Goal: Transaction & Acquisition: Purchase product/service

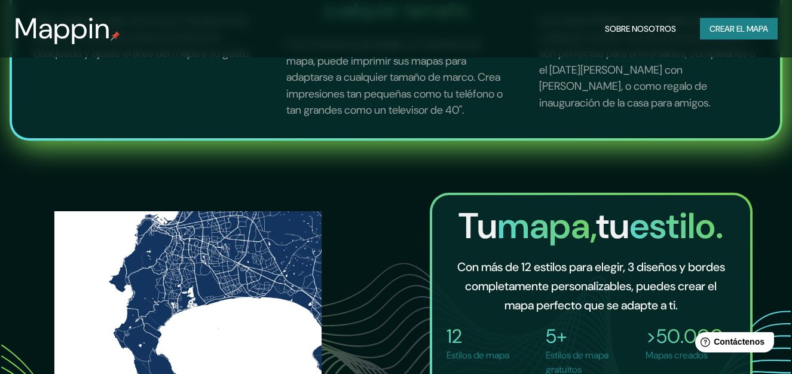
scroll to position [717, 0]
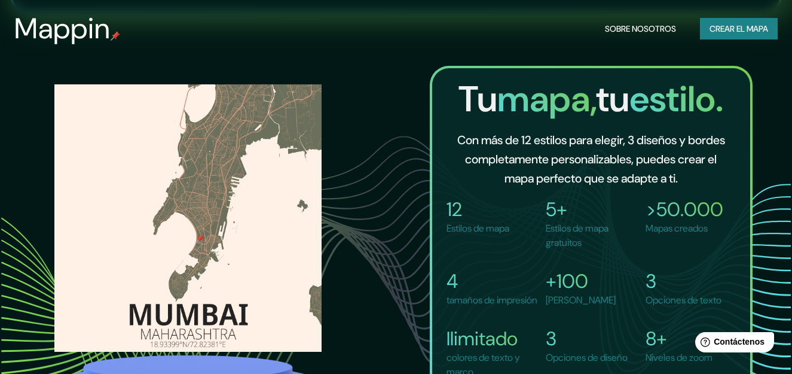
click at [712, 27] on font "Crear el mapa" at bounding box center [738, 29] width 59 height 15
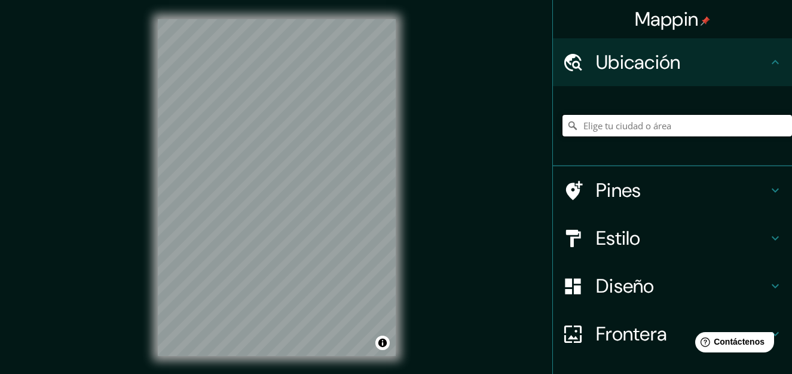
click at [658, 125] on input "Elige tu ciudad o área" at bounding box center [676, 126] width 229 height 22
click at [743, 131] on input "[GEOGRAPHIC_DATA], [GEOGRAPHIC_DATA], [GEOGRAPHIC_DATA]" at bounding box center [676, 126] width 229 height 22
click at [636, 123] on input "[GEOGRAPHIC_DATA], [GEOGRAPHIC_DATA], [GEOGRAPHIC_DATA]" at bounding box center [676, 126] width 229 height 22
drag, startPoint x: 715, startPoint y: 126, endPoint x: 568, endPoint y: 134, distance: 147.9
click at [568, 134] on input "[GEOGRAPHIC_DATA], [GEOGRAPHIC_DATA]" at bounding box center [676, 126] width 229 height 22
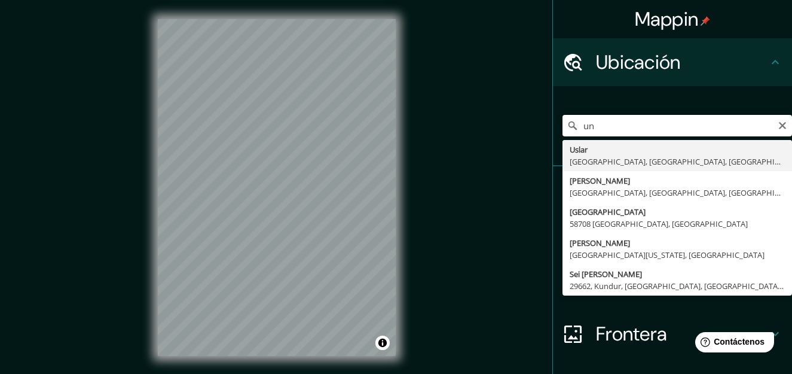
type input "u"
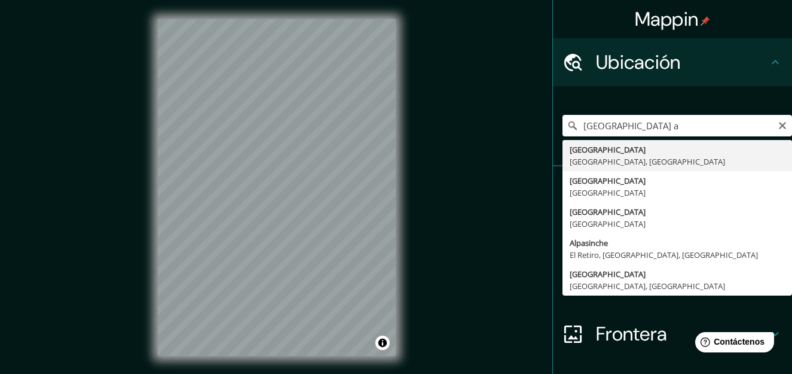
type input "[GEOGRAPHIC_DATA], [GEOGRAPHIC_DATA], [GEOGRAPHIC_DATA]"
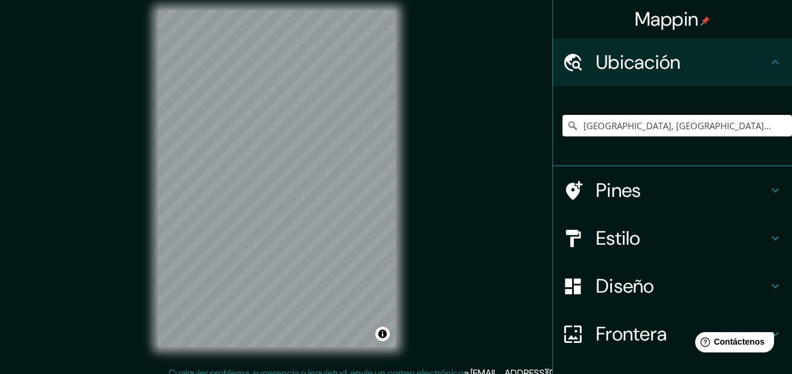
scroll to position [17, 0]
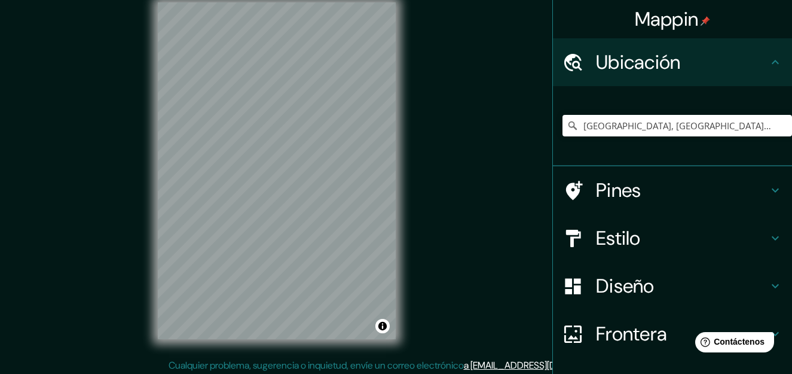
click at [472, 251] on div "Mappin Ubicación [GEOGRAPHIC_DATA], [GEOGRAPHIC_DATA], [GEOGRAPHIC_DATA] Pines …" at bounding box center [396, 180] width 792 height 394
click at [124, 186] on div "Mappin Ubicación [GEOGRAPHIC_DATA], [GEOGRAPHIC_DATA], [GEOGRAPHIC_DATA] Pines …" at bounding box center [396, 180] width 792 height 394
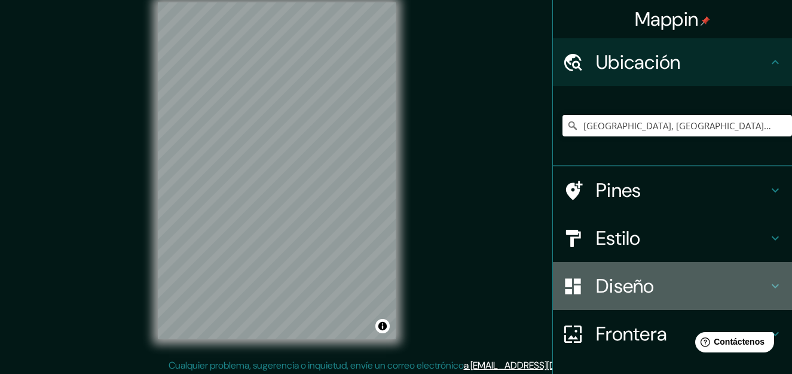
click at [614, 290] on h4 "Diseño" at bounding box center [682, 286] width 172 height 24
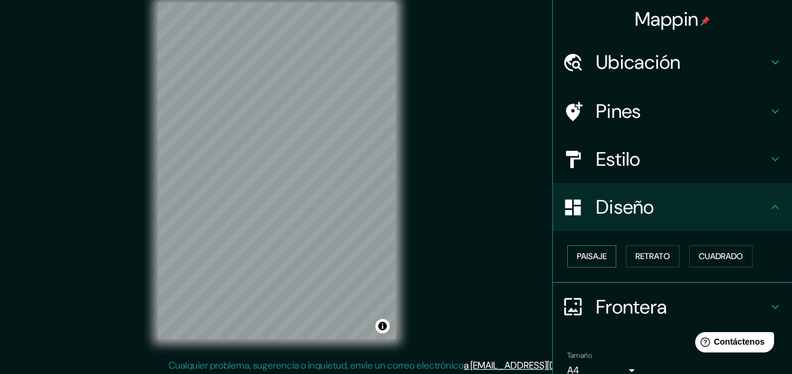
click at [599, 258] on button "Paisaje" at bounding box center [591, 256] width 49 height 22
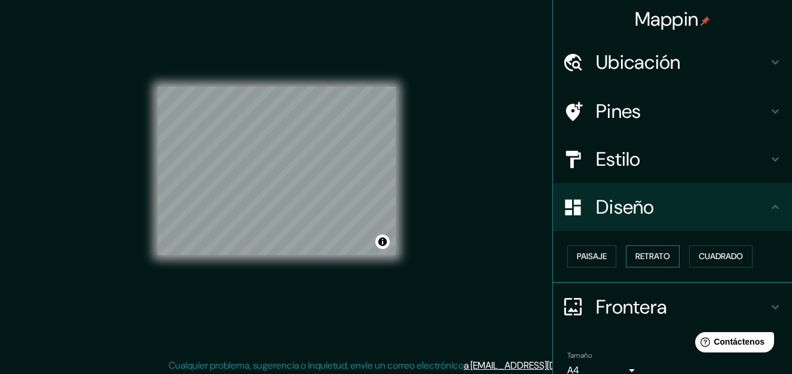
click at [627, 257] on button "Retrato" at bounding box center [653, 256] width 54 height 22
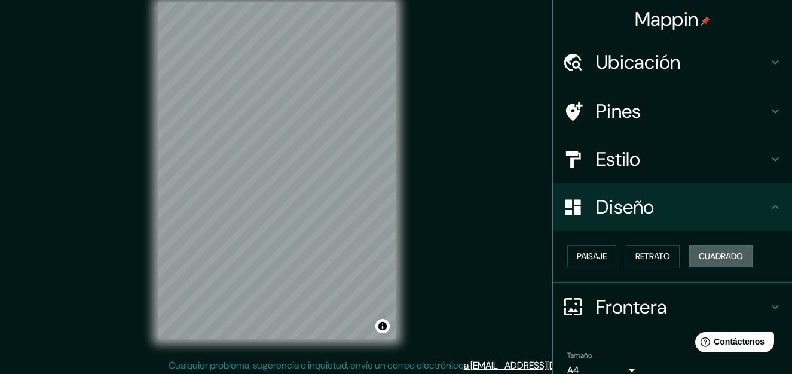
click at [691, 256] on button "Cuadrado" at bounding box center [720, 256] width 63 height 22
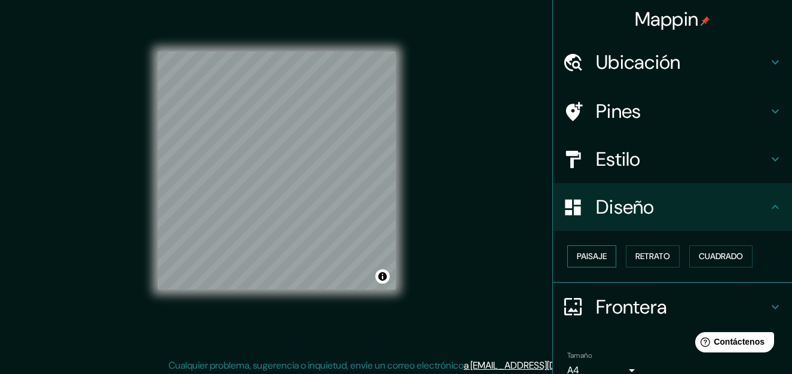
click at [604, 258] on button "Paisaje" at bounding box center [591, 256] width 49 height 22
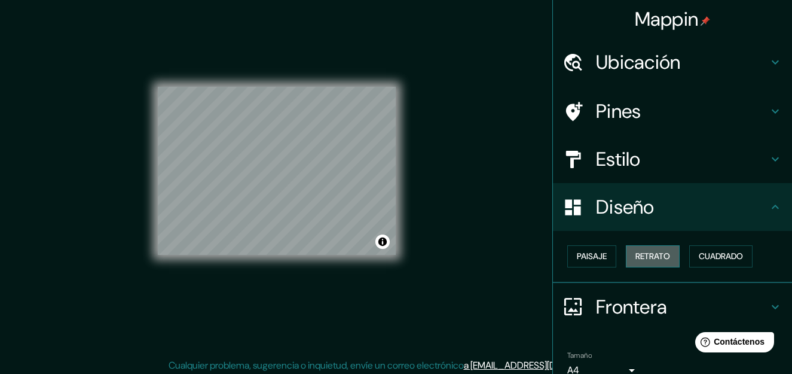
click at [644, 256] on font "Retrato" at bounding box center [652, 256] width 35 height 15
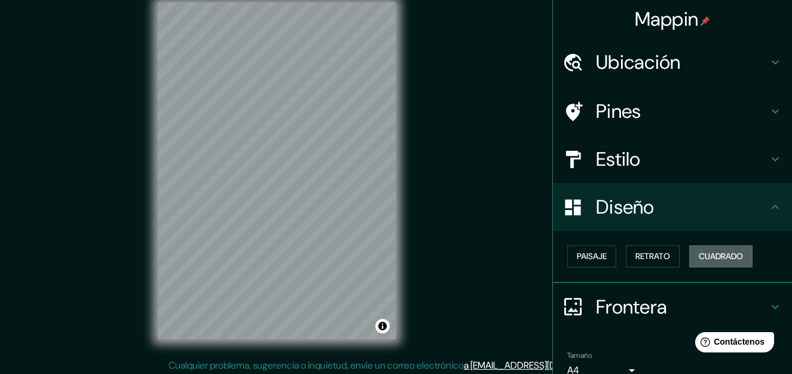
click at [709, 255] on font "Cuadrado" at bounding box center [721, 256] width 44 height 15
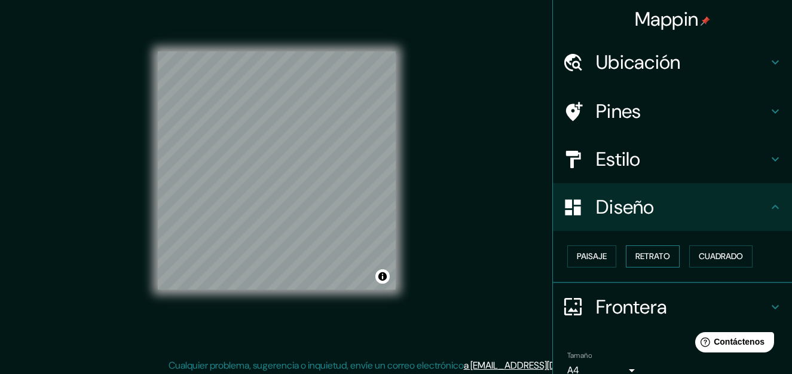
click at [654, 255] on font "Retrato" at bounding box center [652, 256] width 35 height 15
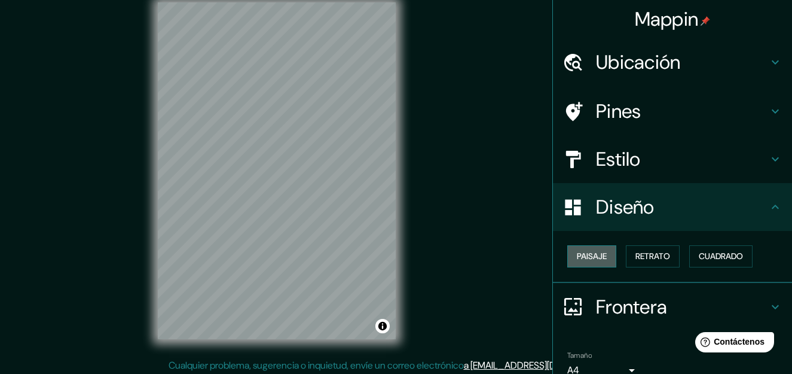
click at [589, 256] on font "Paisaje" at bounding box center [592, 256] width 30 height 15
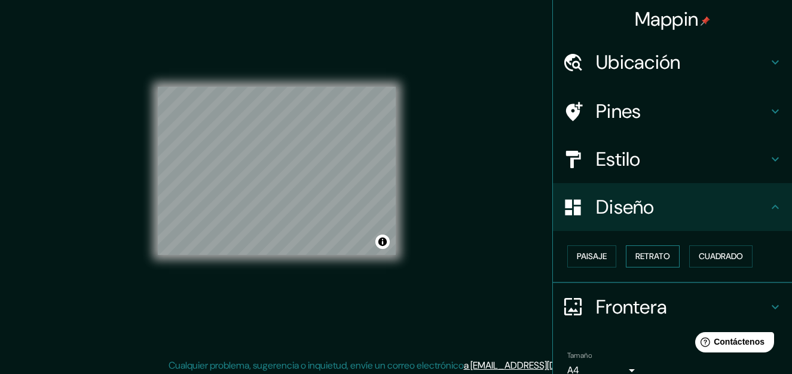
click at [654, 256] on font "Retrato" at bounding box center [652, 256] width 35 height 15
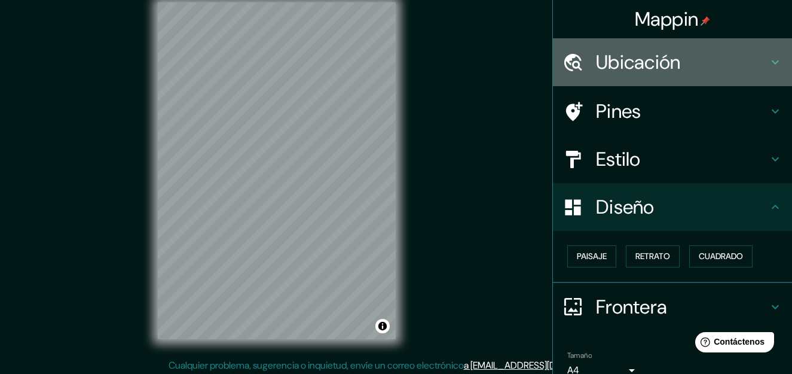
click at [607, 62] on h4 "Ubicación" at bounding box center [682, 62] width 172 height 24
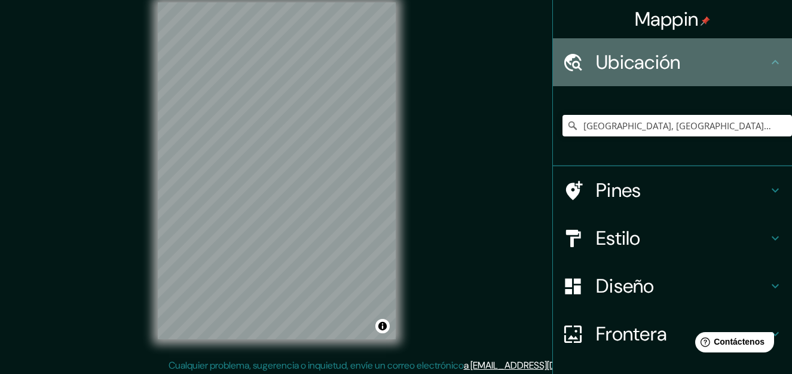
click at [607, 62] on h4 "Ubicación" at bounding box center [682, 62] width 172 height 24
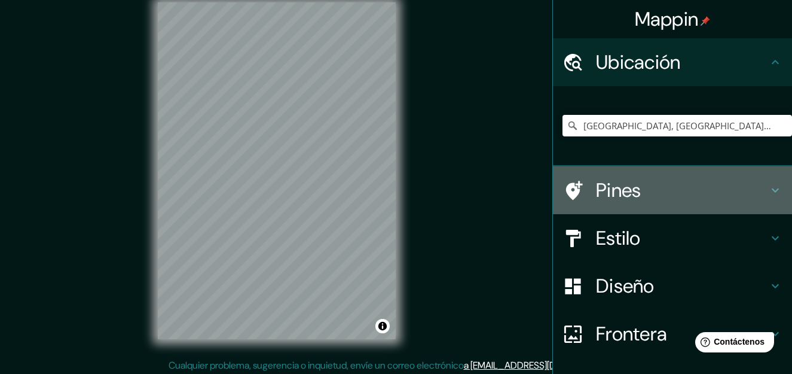
click at [623, 192] on h4 "Pines" at bounding box center [682, 190] width 172 height 24
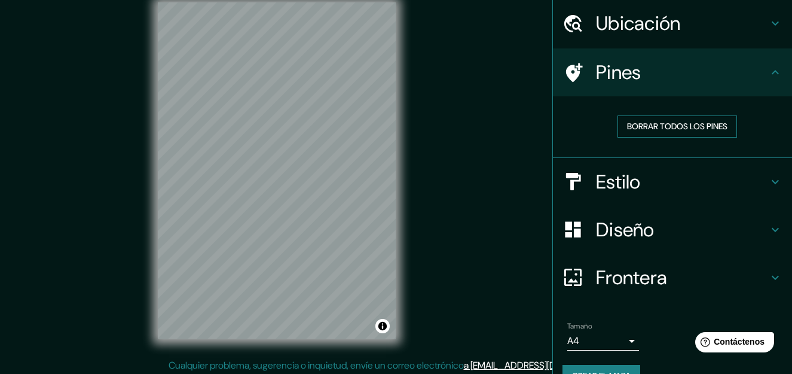
scroll to position [66, 0]
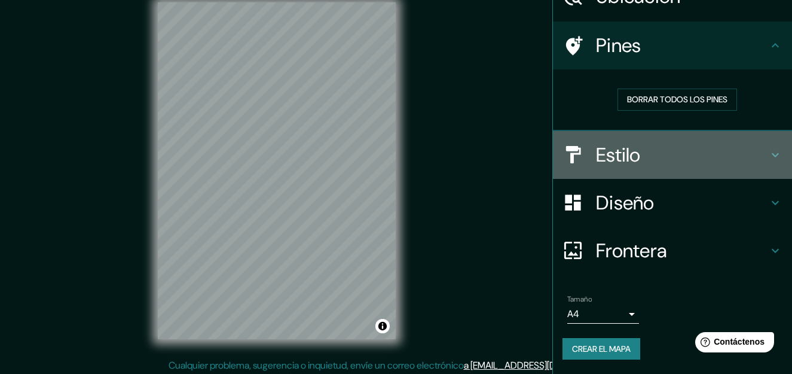
click at [639, 161] on h4 "Estilo" at bounding box center [682, 155] width 172 height 24
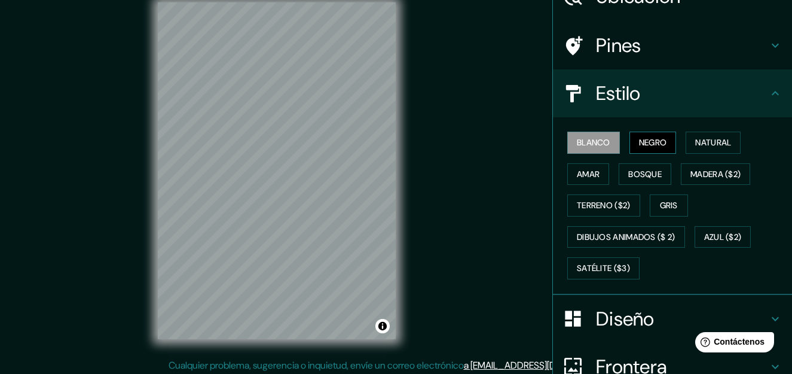
click at [642, 147] on font "Negro" at bounding box center [653, 142] width 28 height 15
click at [599, 147] on font "Blanco" at bounding box center [593, 142] width 33 height 15
click at [675, 145] on div "Blanco Negro Natural Amar Bosque Madera ($2) Terreno ($2) Gris Dibujos animados…" at bounding box center [676, 205] width 229 height 157
click at [685, 145] on button "Natural" at bounding box center [712, 142] width 55 height 22
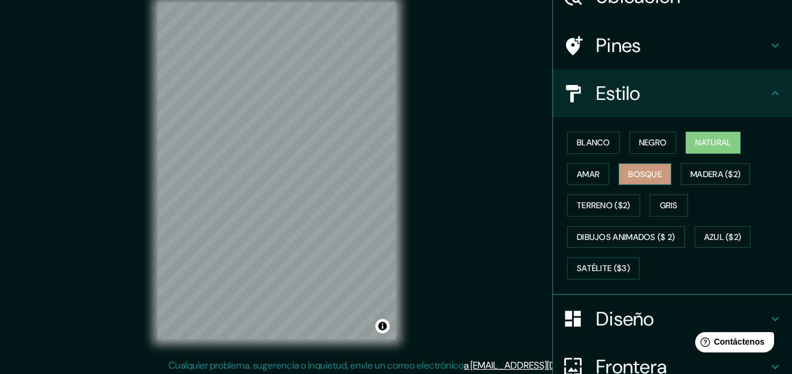
click at [648, 169] on font "Bosque" at bounding box center [644, 174] width 33 height 15
click at [607, 173] on div "Blanco Negro Natural Amar Bosque Madera ($2) Terreno ($2) Gris Dibujos animados…" at bounding box center [676, 205] width 229 height 157
click at [562, 175] on div "Blanco Negro Natural Amar Bosque Madera ($2) Terreno ($2) Gris Dibujos animados…" at bounding box center [676, 205] width 229 height 157
click at [577, 173] on font "Amar" at bounding box center [588, 174] width 23 height 15
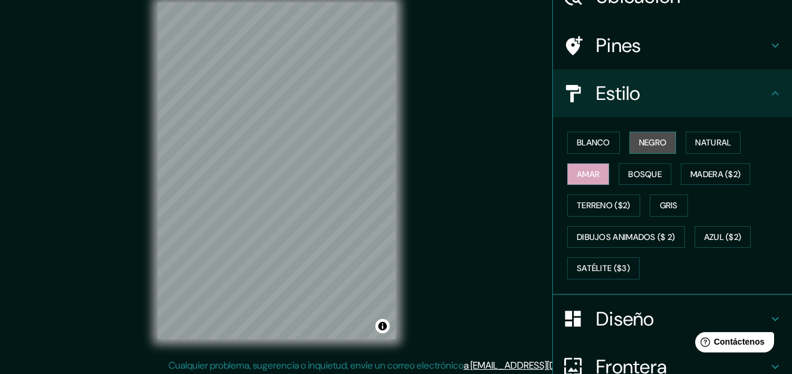
click at [639, 143] on font "Negro" at bounding box center [653, 142] width 28 height 15
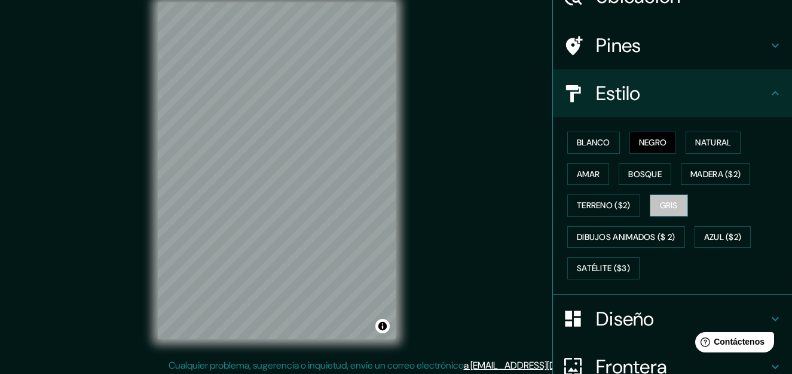
click at [668, 204] on font "Gris" at bounding box center [669, 205] width 18 height 15
click at [711, 240] on font "Azul ($2)" at bounding box center [723, 236] width 38 height 15
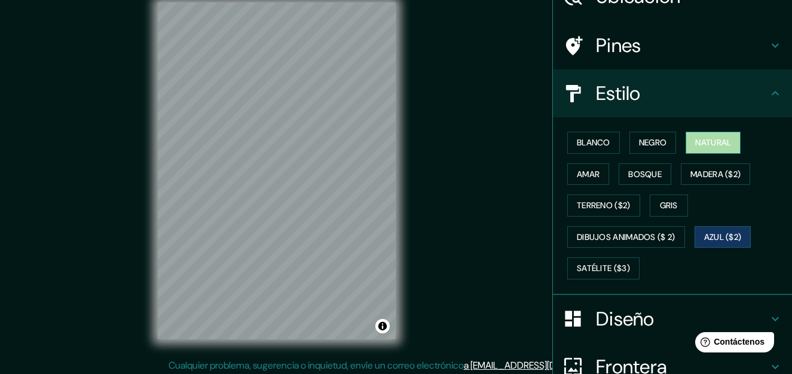
click at [711, 144] on font "Natural" at bounding box center [713, 142] width 36 height 15
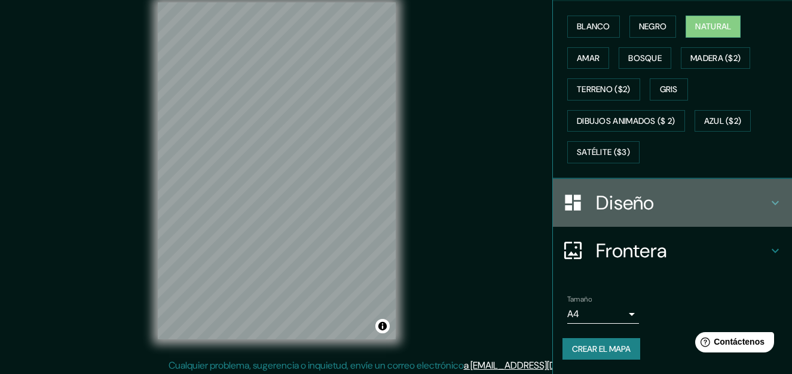
click at [663, 213] on h4 "Diseño" at bounding box center [682, 203] width 172 height 24
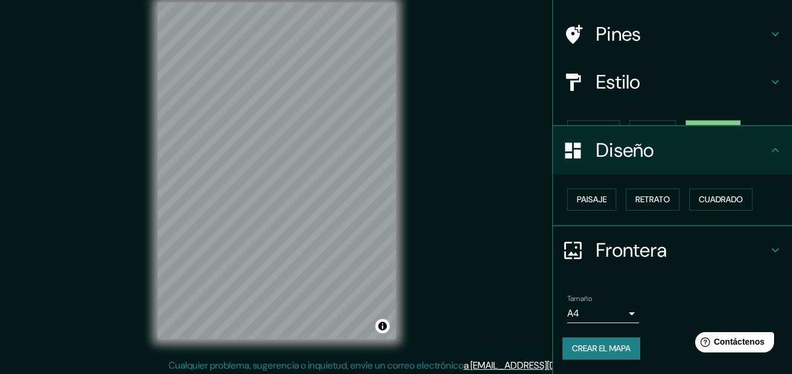
scroll to position [56, 0]
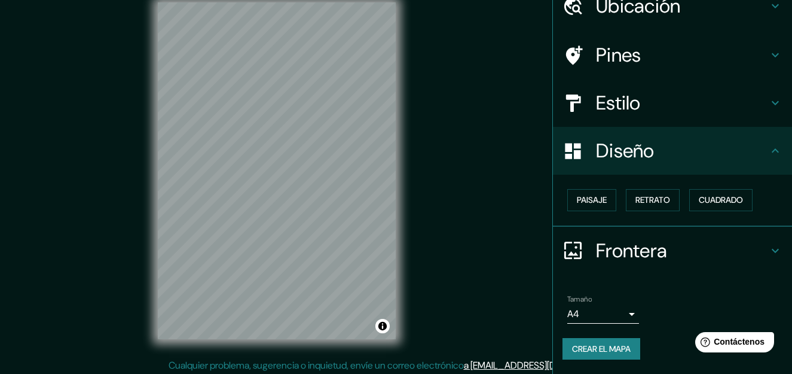
click at [660, 243] on h4 "Frontera" at bounding box center [682, 250] width 172 height 24
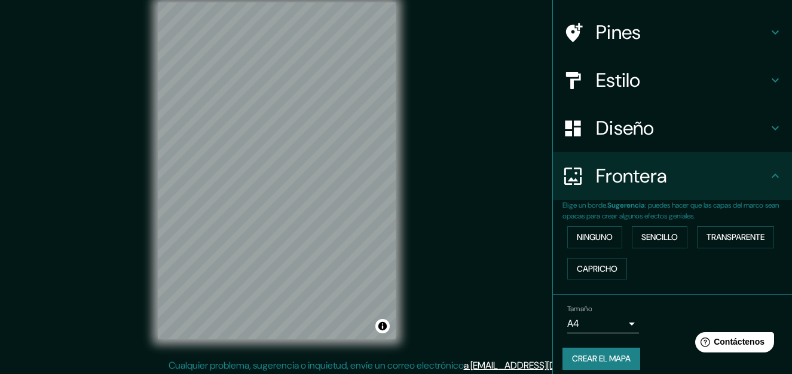
scroll to position [89, 0]
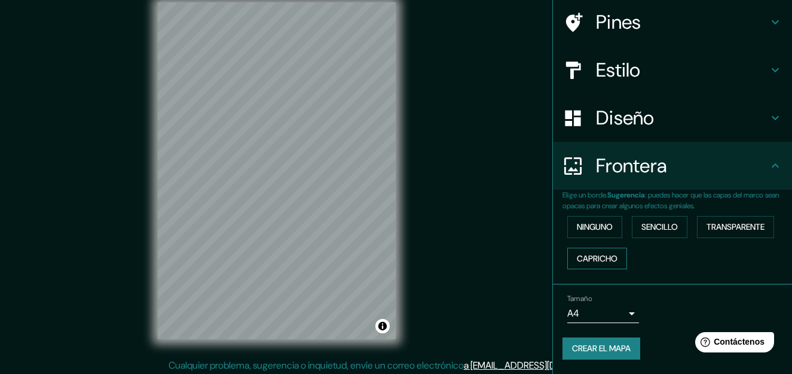
click at [593, 257] on font "Capricho" at bounding box center [597, 258] width 41 height 15
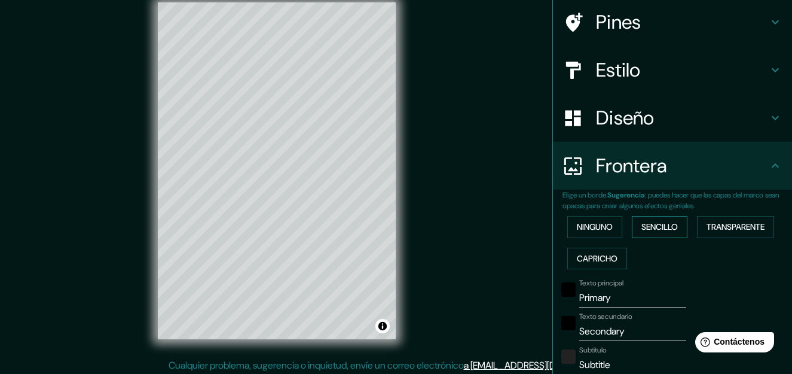
click at [645, 228] on font "Sencillo" at bounding box center [659, 226] width 36 height 15
click at [717, 221] on font "Transparente" at bounding box center [735, 226] width 58 height 15
click at [596, 231] on font "Ninguno" at bounding box center [595, 226] width 36 height 15
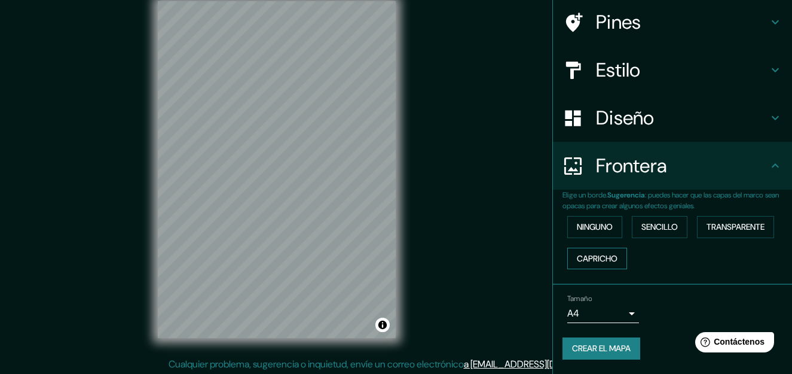
scroll to position [20, 0]
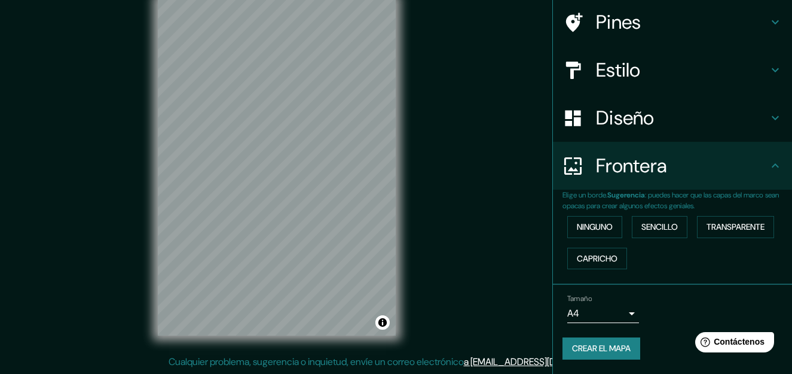
click at [398, 270] on div "© Mapbox © OpenStreetMap Improve this map" at bounding box center [277, 167] width 276 height 375
click at [613, 344] on font "Crear el mapa" at bounding box center [601, 348] width 59 height 15
click at [608, 346] on font "Crear el mapa" at bounding box center [601, 348] width 59 height 15
click at [478, 149] on div "Mappin Ubicación [GEOGRAPHIC_DATA], [GEOGRAPHIC_DATA], [GEOGRAPHIC_DATA] Pines …" at bounding box center [396, 177] width 792 height 394
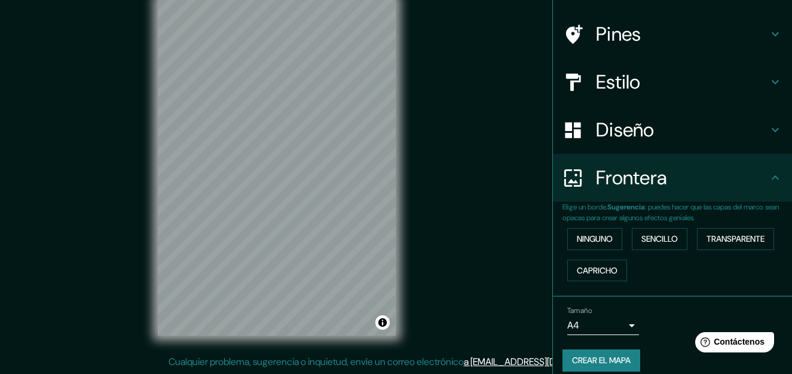
scroll to position [89, 0]
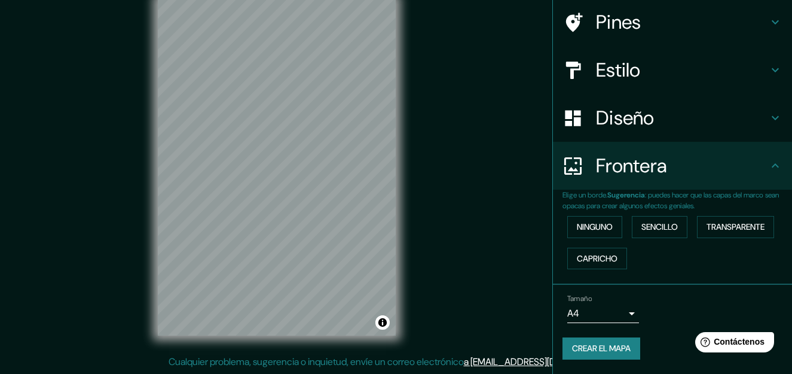
click at [592, 349] on font "Crear el mapa" at bounding box center [601, 348] width 59 height 15
click at [592, 349] on div "Crear el mapa" at bounding box center [672, 348] width 220 height 22
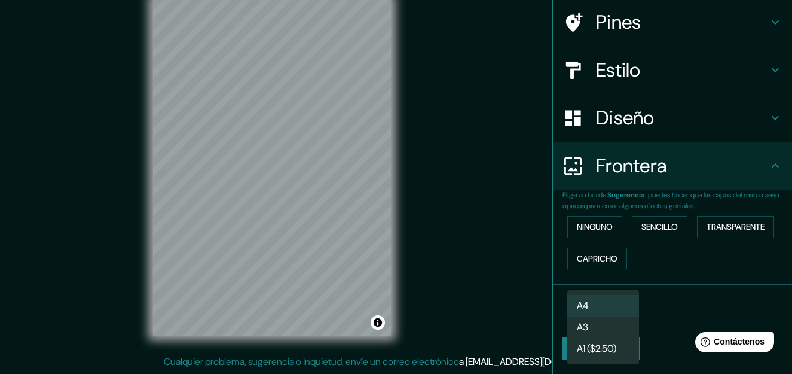
click at [626, 316] on body "Mappin Ubicación [GEOGRAPHIC_DATA], [GEOGRAPHIC_DATA], [GEOGRAPHIC_DATA] Pines …" at bounding box center [396, 167] width 792 height 374
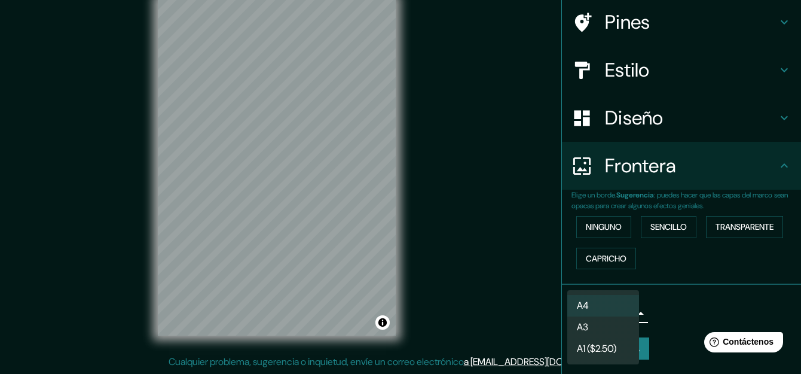
click at [658, 322] on div at bounding box center [400, 187] width 801 height 374
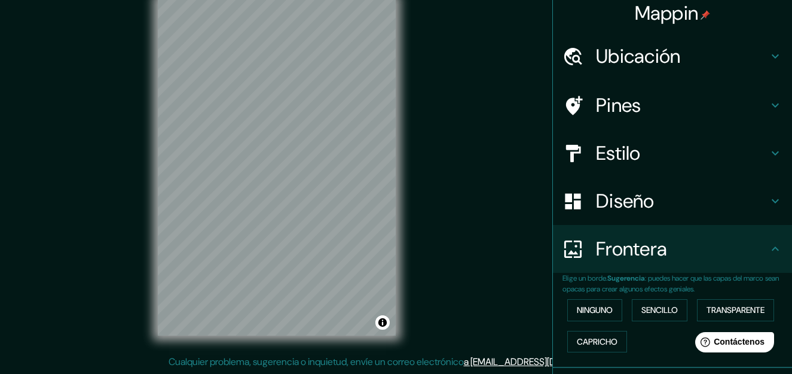
scroll to position [0, 0]
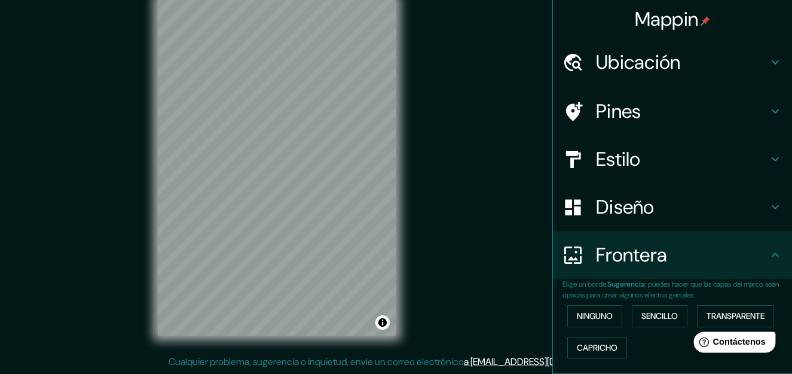
click at [718, 344] on span "Contáctenos" at bounding box center [739, 341] width 53 height 10
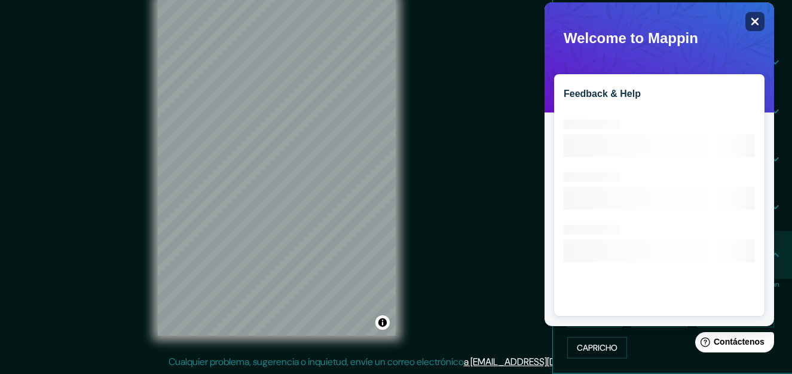
click at [757, 14] on div "Close" at bounding box center [754, 21] width 19 height 19
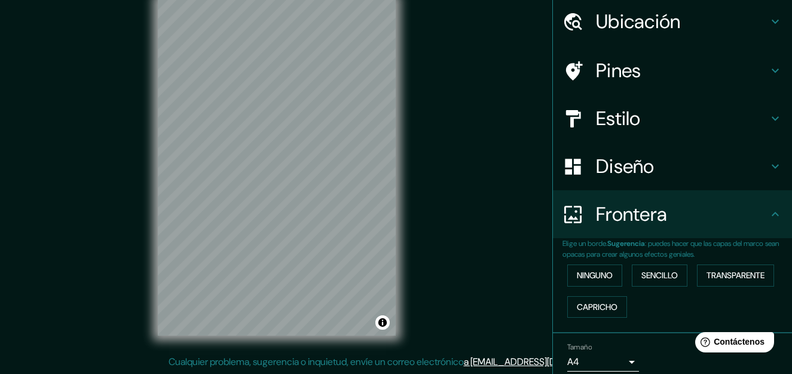
scroll to position [89, 0]
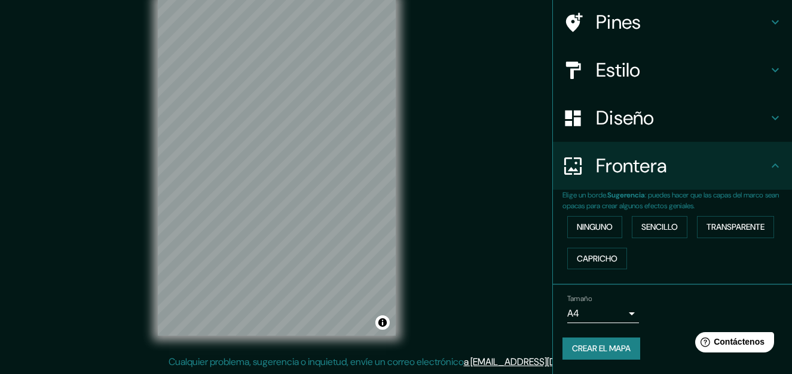
click at [627, 354] on button "Crear el mapa" at bounding box center [601, 348] width 78 height 22
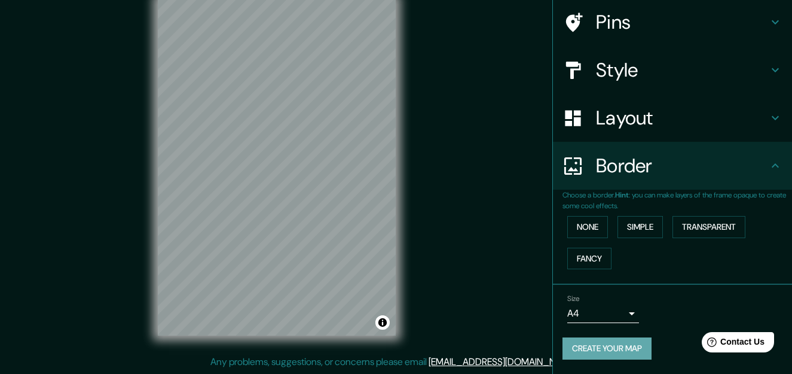
click at [608, 348] on font "Create your map" at bounding box center [607, 348] width 70 height 15
click at [623, 344] on font "Create your map" at bounding box center [607, 348] width 70 height 15
click at [495, 155] on div "Mappin Location [GEOGRAPHIC_DATA], [GEOGRAPHIC_DATA], [GEOGRAPHIC_DATA] Pins St…" at bounding box center [396, 177] width 792 height 394
click at [495, 157] on div "Mappin Location [GEOGRAPHIC_DATA], [GEOGRAPHIC_DATA], [GEOGRAPHIC_DATA] Pins St…" at bounding box center [396, 177] width 792 height 394
click at [594, 348] on font "Create your map" at bounding box center [607, 348] width 70 height 15
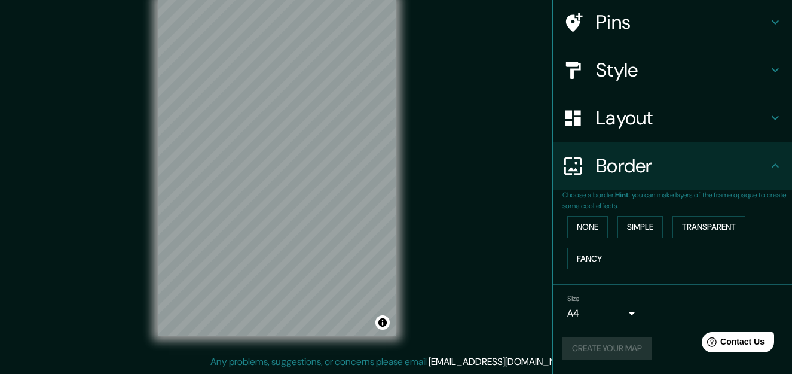
click at [594, 346] on div "Create your map" at bounding box center [672, 348] width 220 height 22
click at [572, 343] on font "Create your map" at bounding box center [607, 348] width 70 height 15
click at [568, 343] on div "Create your map" at bounding box center [672, 348] width 220 height 22
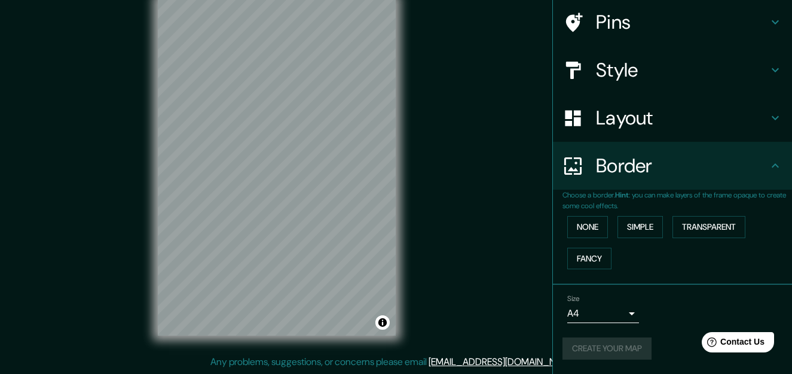
click at [568, 343] on div "Create your map" at bounding box center [672, 348] width 220 height 22
click at [568, 339] on div "Create your map" at bounding box center [672, 348] width 220 height 22
click at [568, 337] on div "Create your map" at bounding box center [672, 348] width 220 height 22
click at [567, 336] on div "Size A4 single Create your map" at bounding box center [672, 328] width 220 height 79
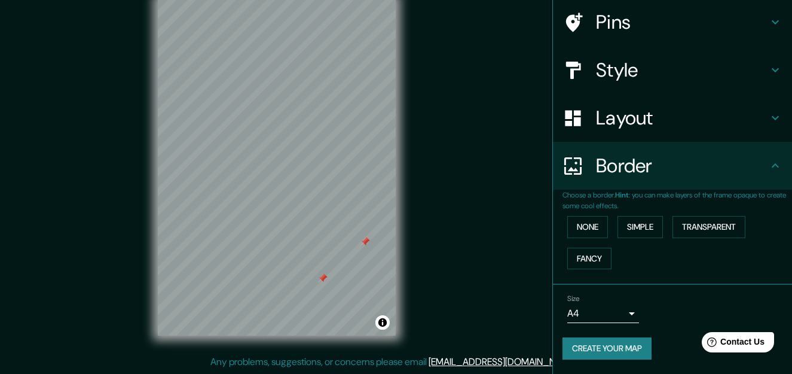
click at [588, 344] on font "Create your map" at bounding box center [607, 348] width 70 height 15
click at [384, 322] on button "Toggle attribution" at bounding box center [382, 322] width 14 height 14
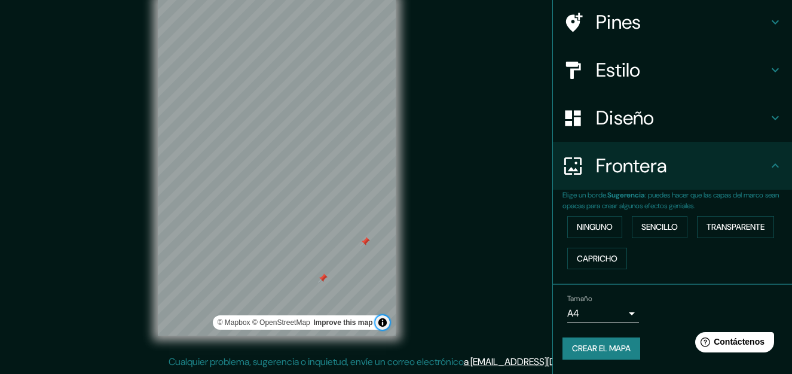
click at [381, 322] on button "Toggle attribution" at bounding box center [382, 322] width 14 height 14
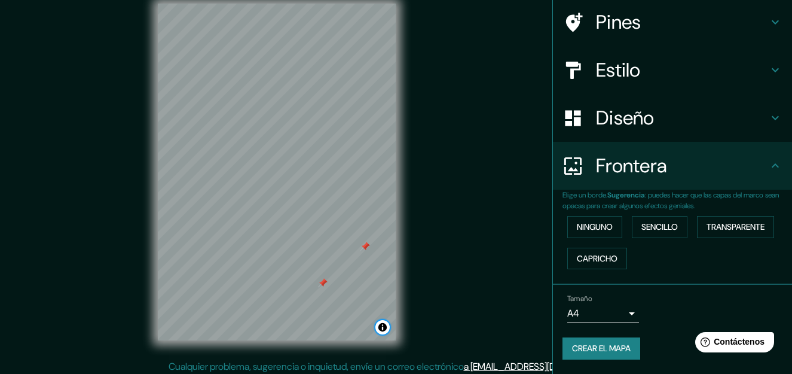
scroll to position [20, 0]
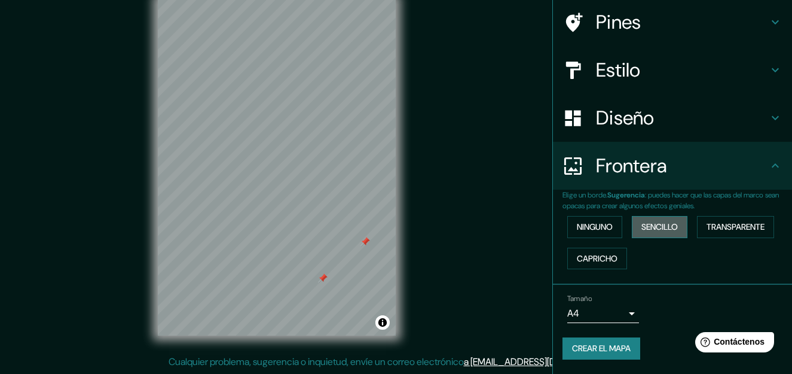
click at [655, 224] on font "Sencillo" at bounding box center [659, 226] width 36 height 15
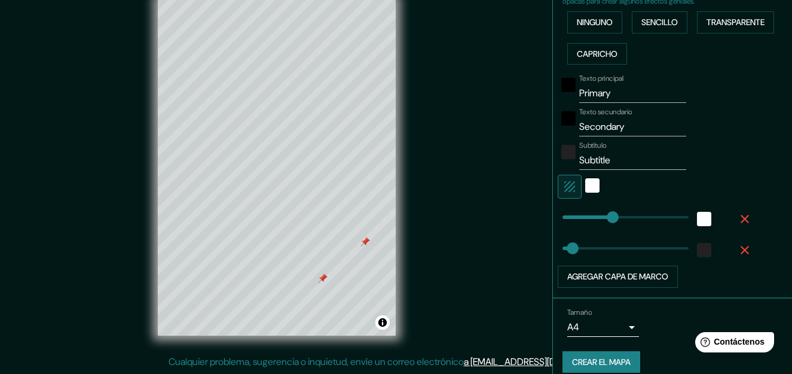
scroll to position [307, 0]
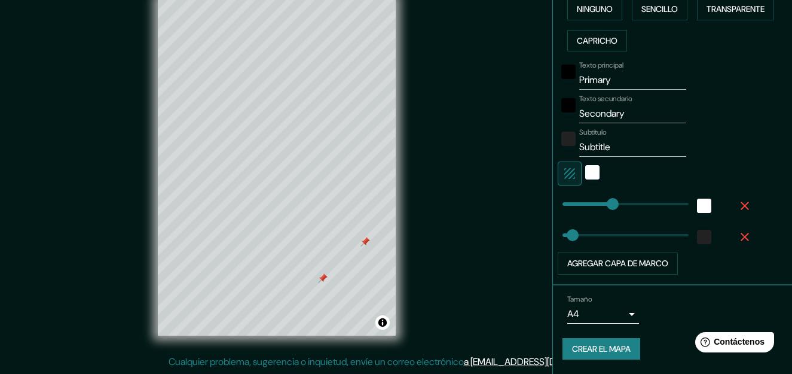
click at [593, 342] on font "Crear el mapa" at bounding box center [601, 348] width 59 height 15
type input "74"
drag, startPoint x: 602, startPoint y: 203, endPoint x: 580, endPoint y: 219, distance: 27.0
type input "0"
drag, startPoint x: 569, startPoint y: 231, endPoint x: 546, endPoint y: 239, distance: 24.0
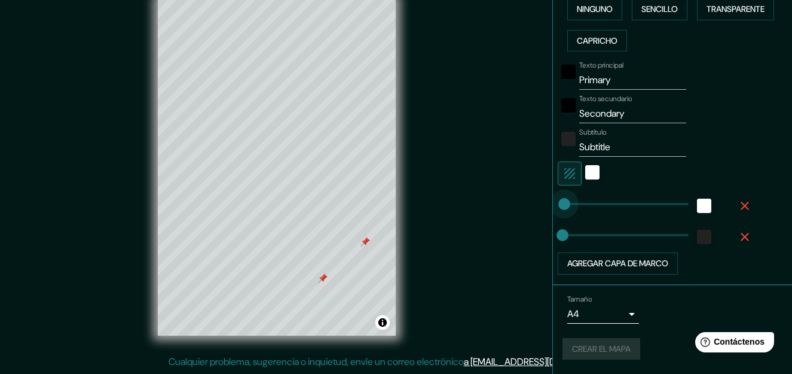
type input "0"
drag, startPoint x: 575, startPoint y: 200, endPoint x: 546, endPoint y: 211, distance: 31.4
click at [587, 175] on div "Blanco" at bounding box center [592, 172] width 14 height 14
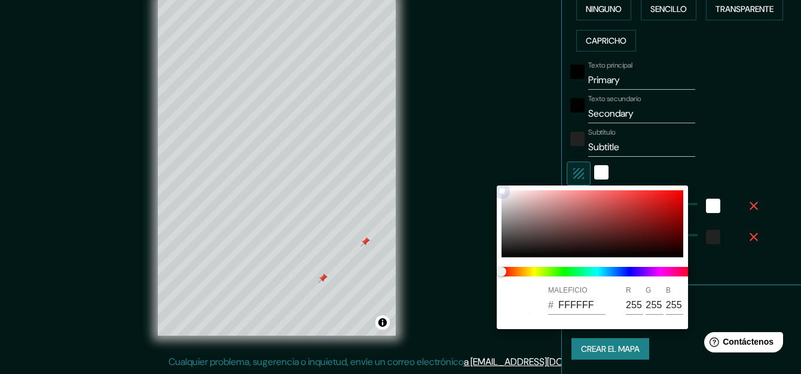
click at [576, 237] on div at bounding box center [592, 223] width 182 height 67
type input "4C2D2D"
type input "76"
type input "45"
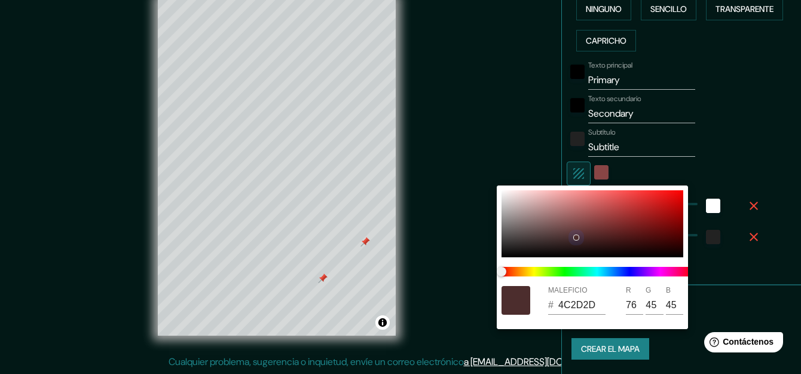
type input "B85757"
type input "184"
type input "87"
drag, startPoint x: 596, startPoint y: 209, endPoint x: 712, endPoint y: 150, distance: 129.4
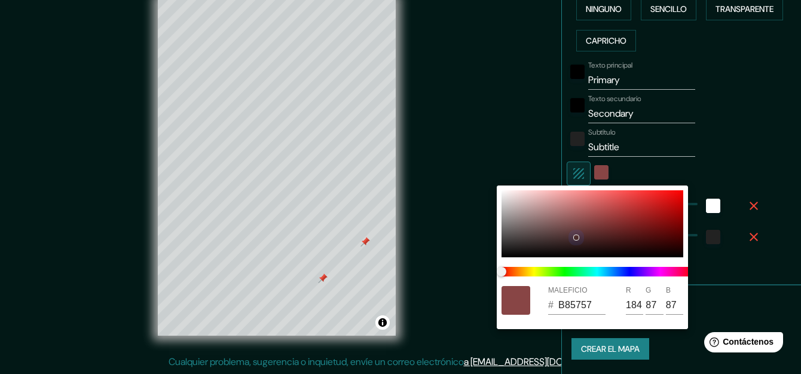
click at [601, 203] on div at bounding box center [592, 223] width 182 height 67
type input "CC5C5C"
type input "204"
type input "92"
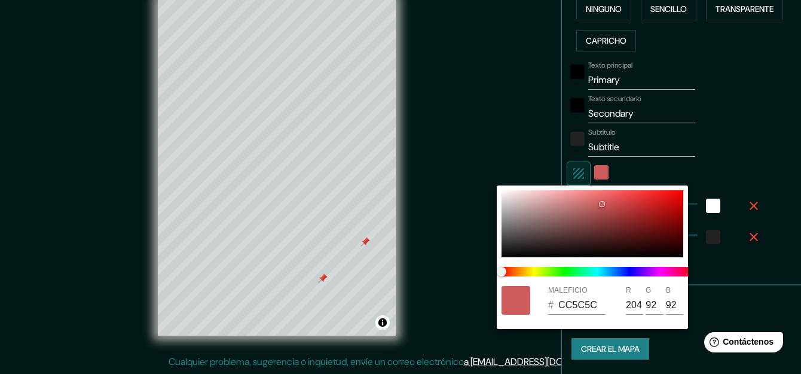
click at [712, 149] on div at bounding box center [400, 187] width 801 height 374
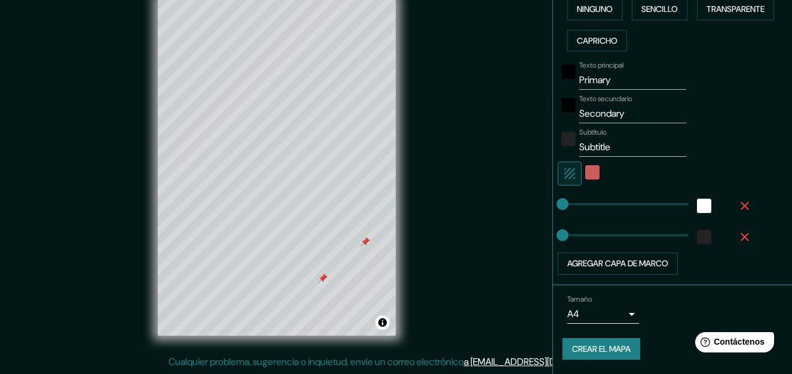
click at [623, 347] on font "Crear el mapa" at bounding box center [601, 348] width 59 height 15
